Goal: Register for event/course

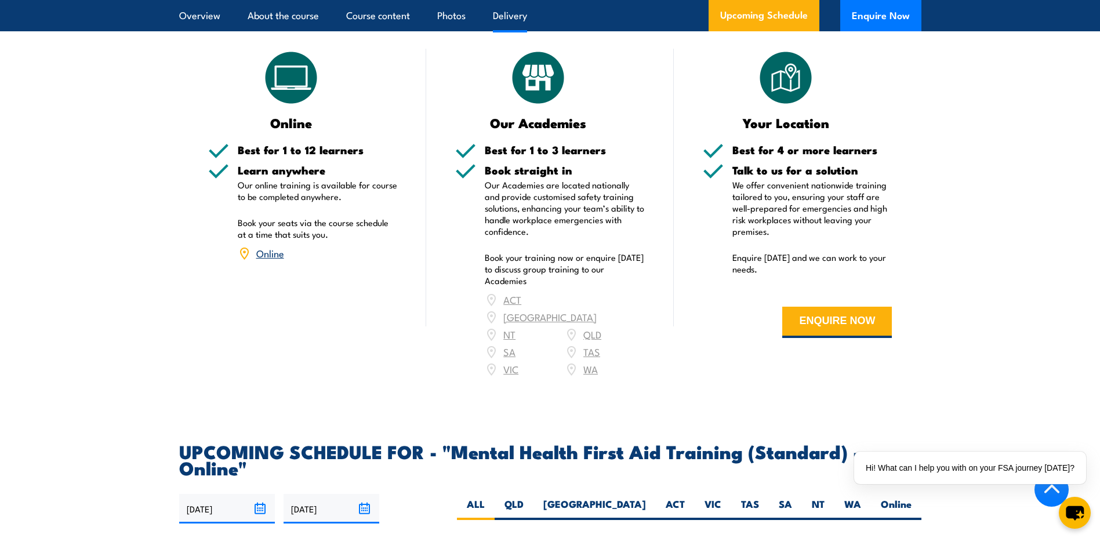
scroll to position [1972, 0]
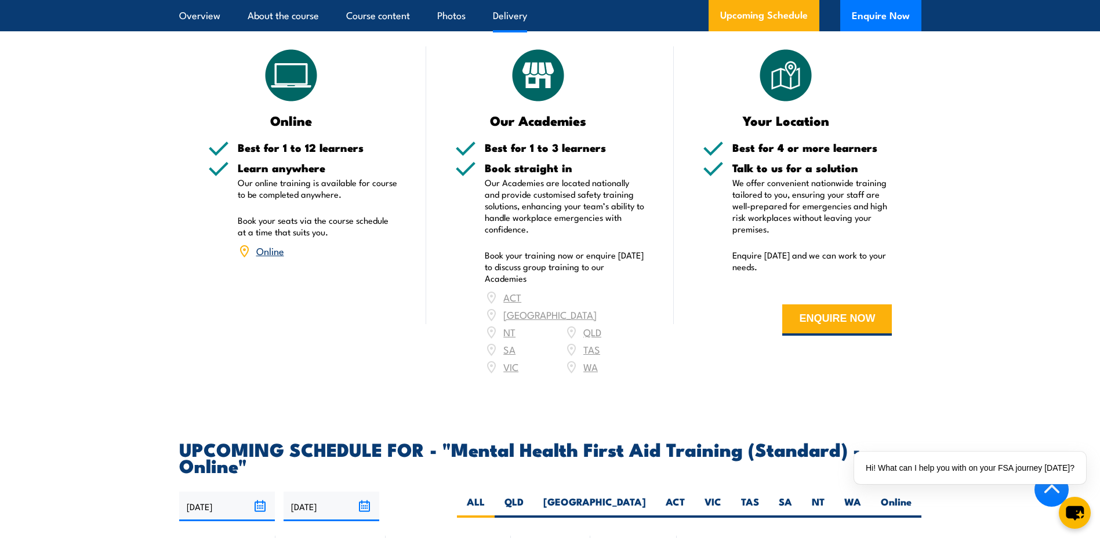
click at [505, 320] on div "ACT [GEOGRAPHIC_DATA] NT [GEOGRAPHIC_DATA] SA TAS [GEOGRAPHIC_DATA] [GEOGRAPHIC…" at bounding box center [565, 332] width 160 height 87
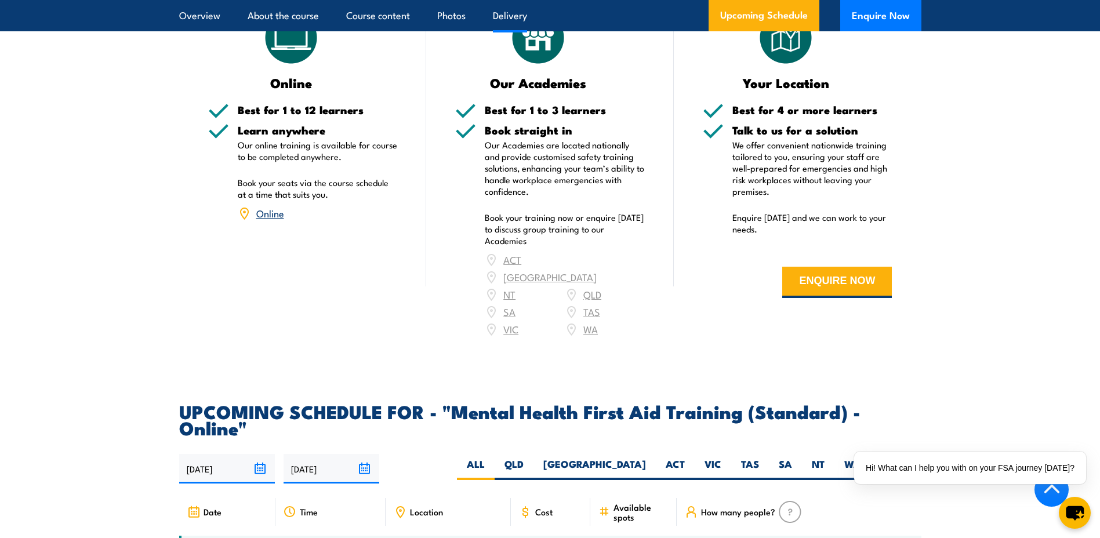
scroll to position [2030, 0]
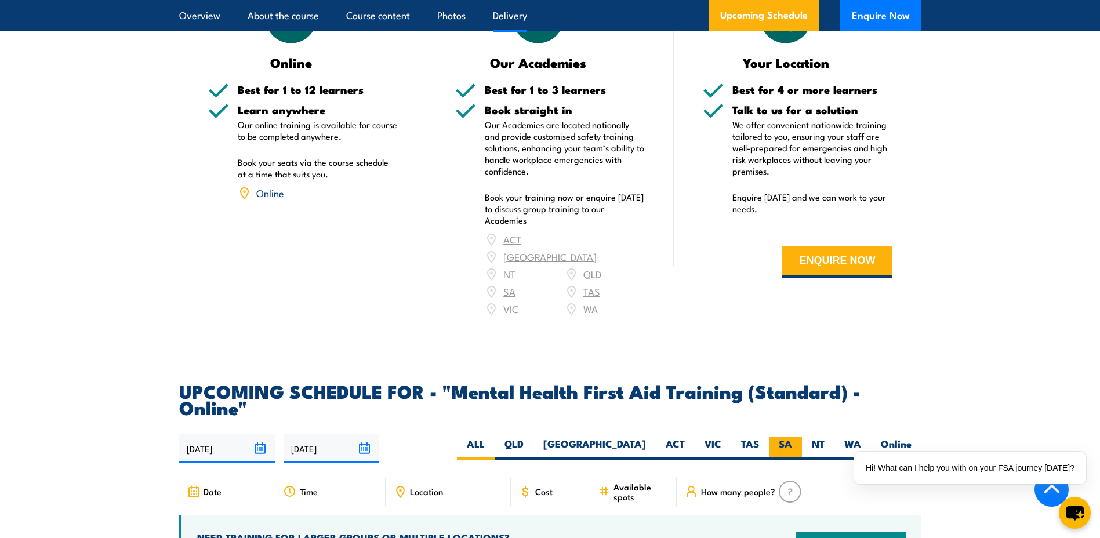
click at [790, 437] on label "SA" at bounding box center [785, 448] width 33 height 23
click at [792, 437] on input "SA" at bounding box center [796, 441] width 8 height 8
radio input "true"
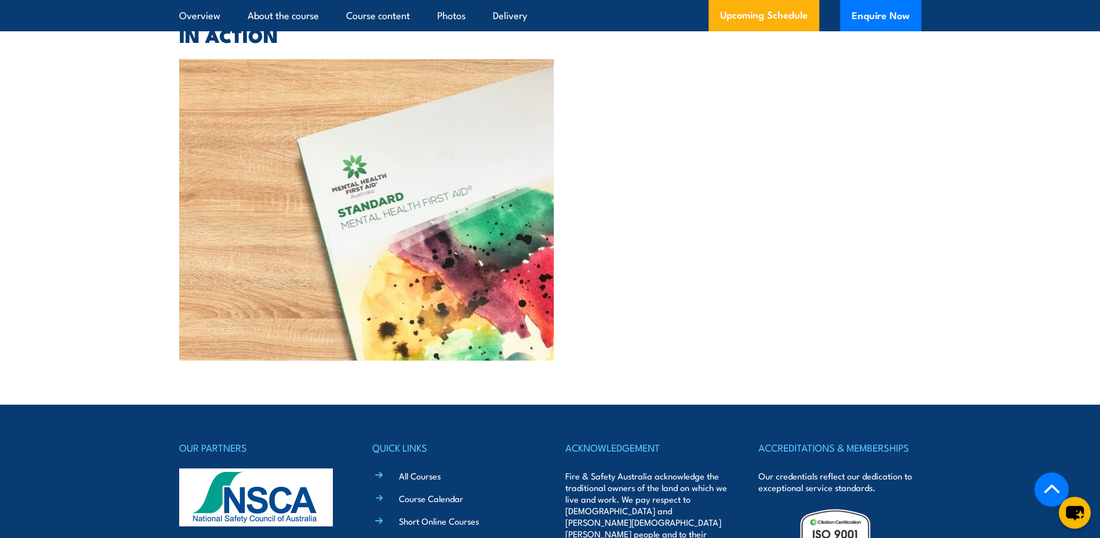
scroll to position [3251, 0]
